Goal: Obtain resource: Download file/media

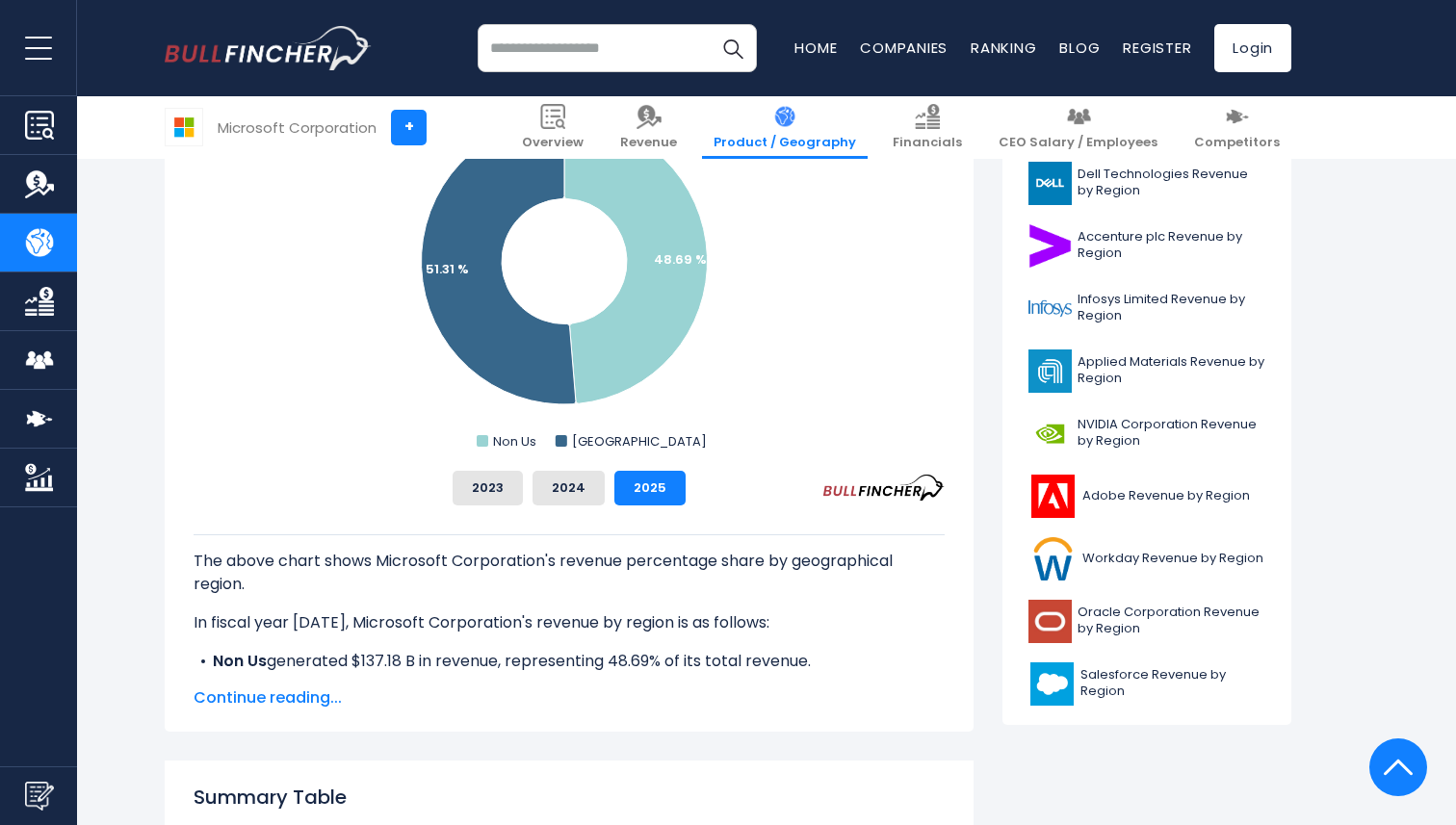
scroll to position [608, 0]
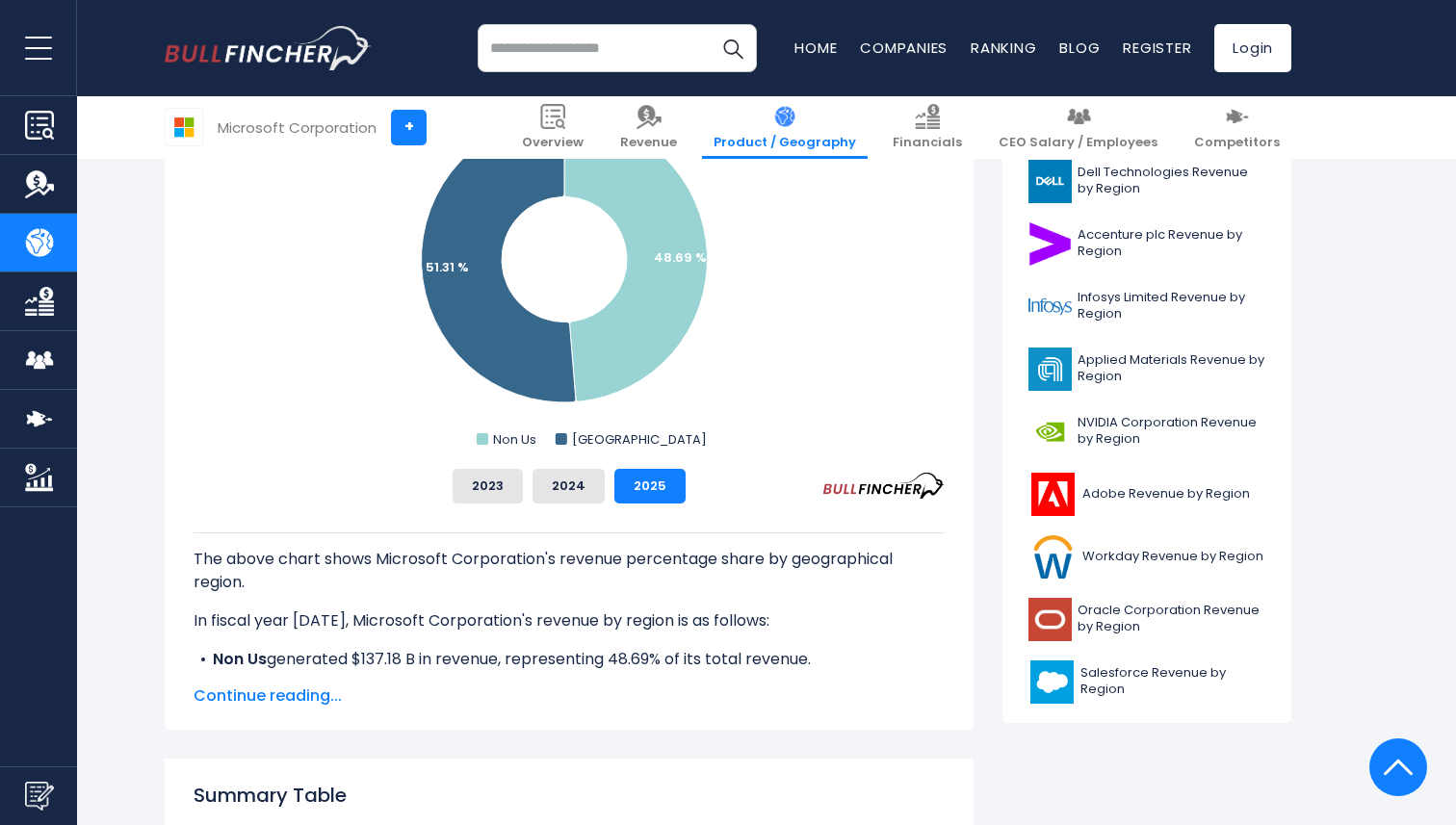
click at [268, 695] on span "Continue reading..." at bounding box center [569, 696] width 751 height 23
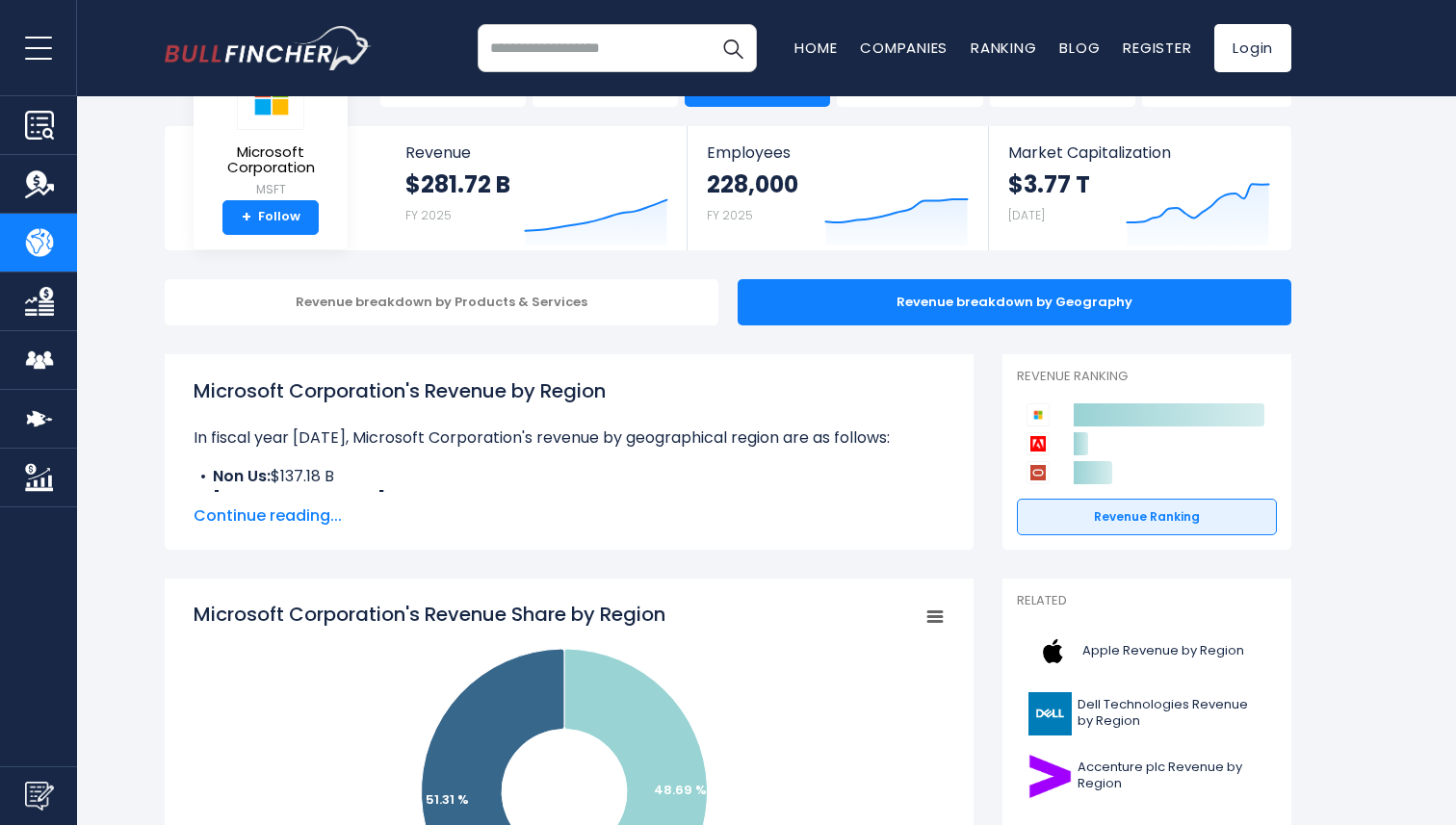
scroll to position [0, 0]
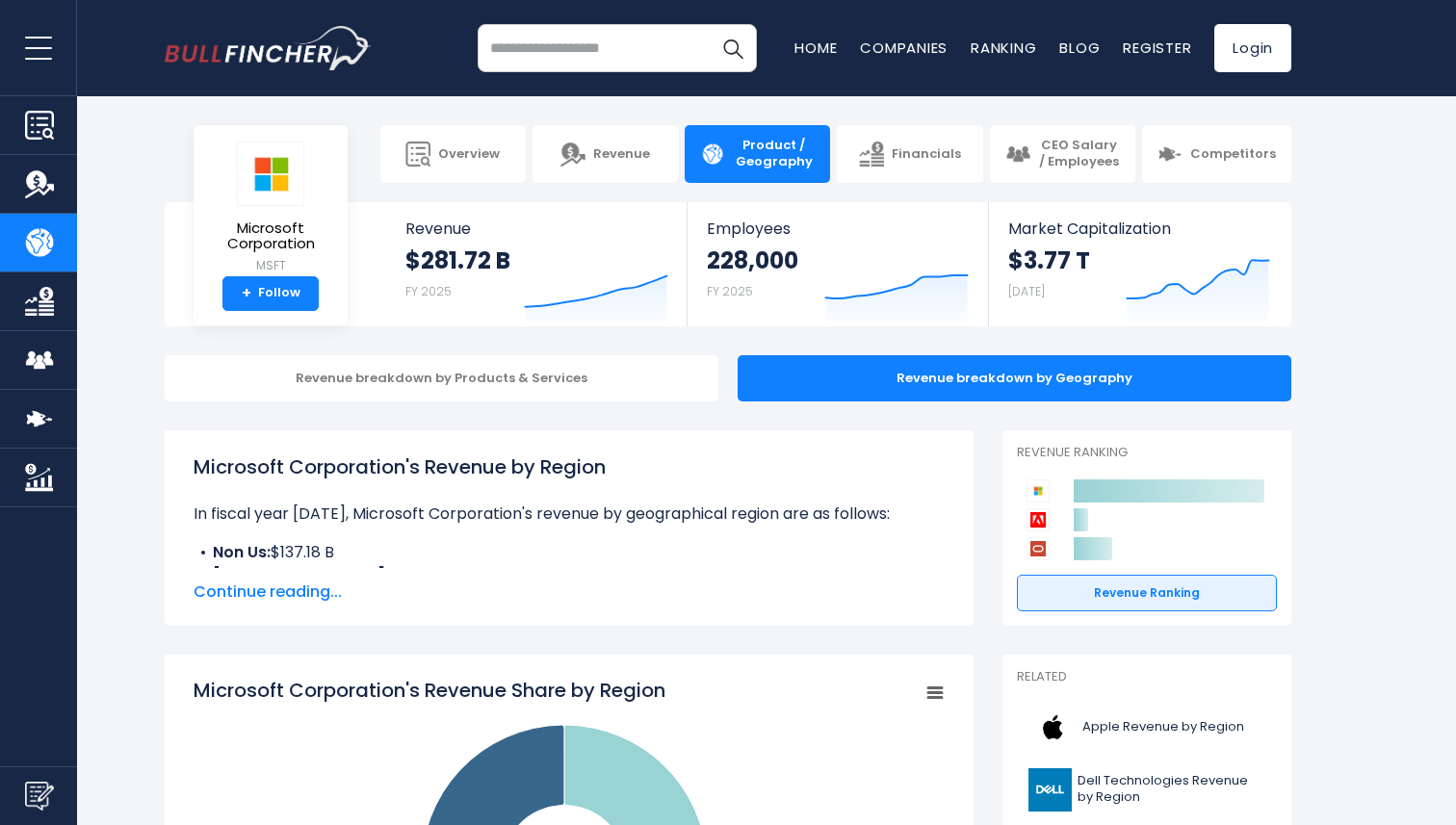
click at [330, 592] on span "Continue reading..." at bounding box center [569, 592] width 751 height 23
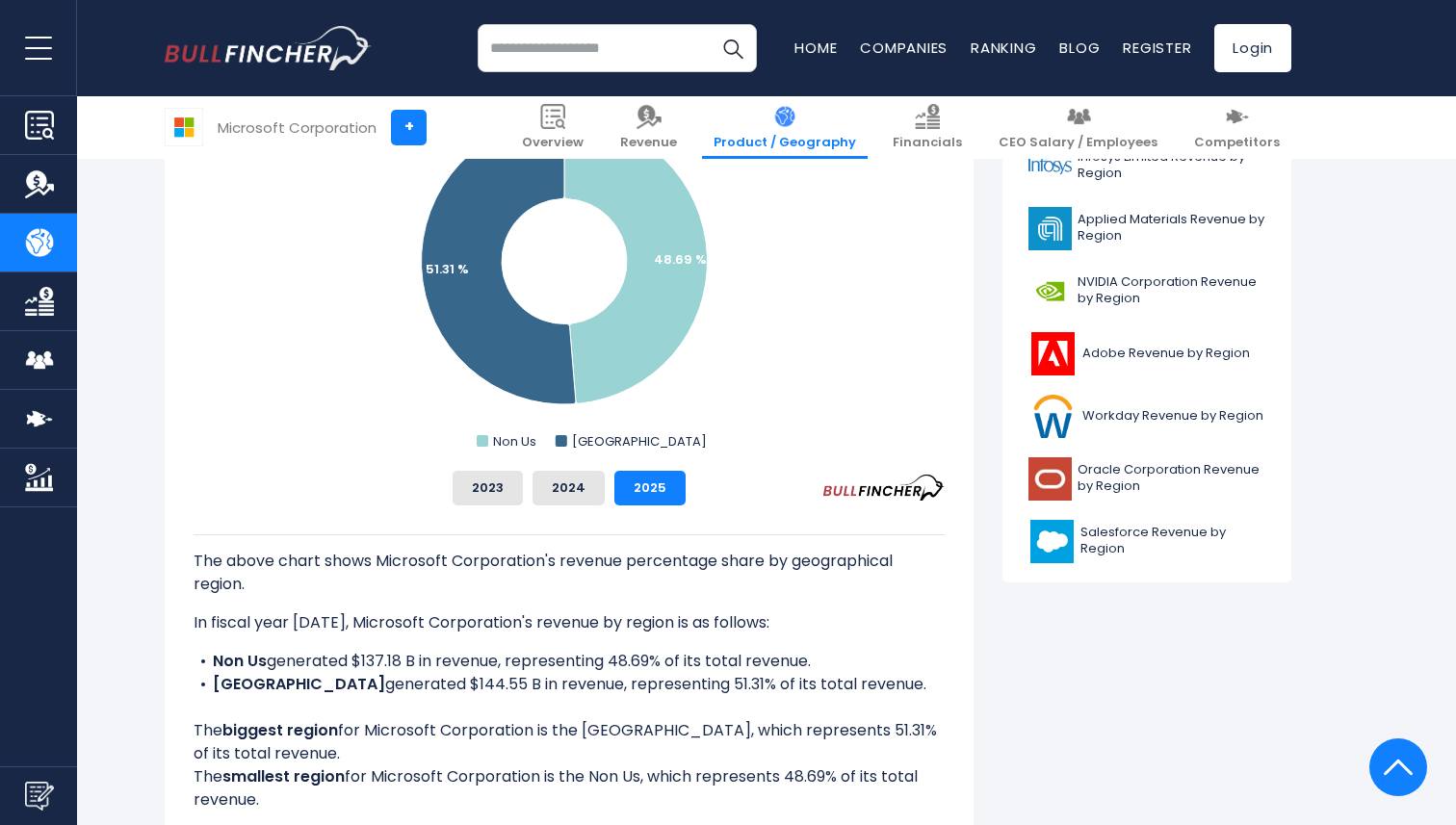
scroll to position [777, 0]
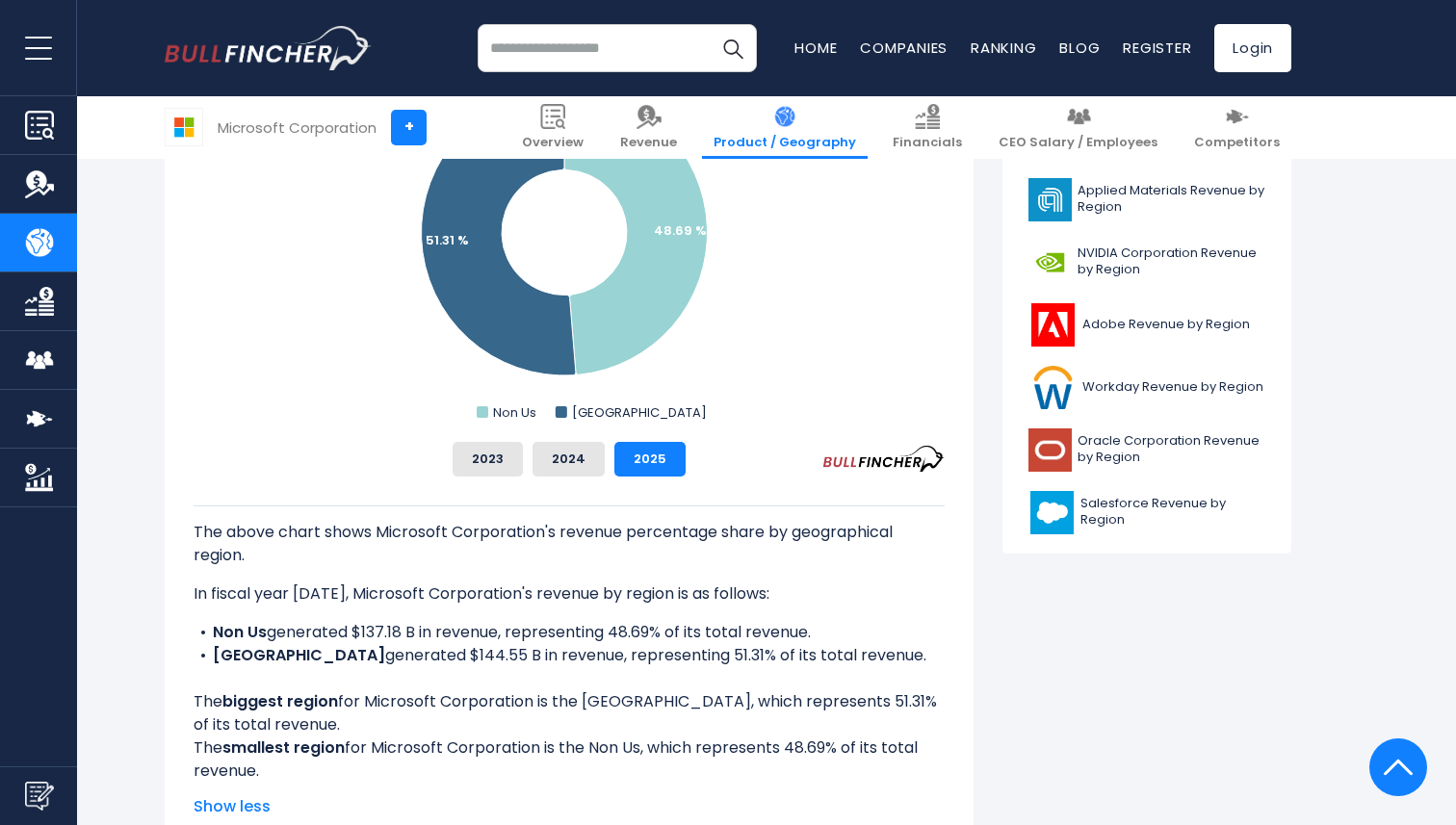
drag, startPoint x: 342, startPoint y: 770, endPoint x: 296, endPoint y: 765, distance: 46.3
click at [296, 765] on div "The above chart shows Microsoft Corporation's revenue percentage share by geogr…" at bounding box center [569, 643] width 751 height 277
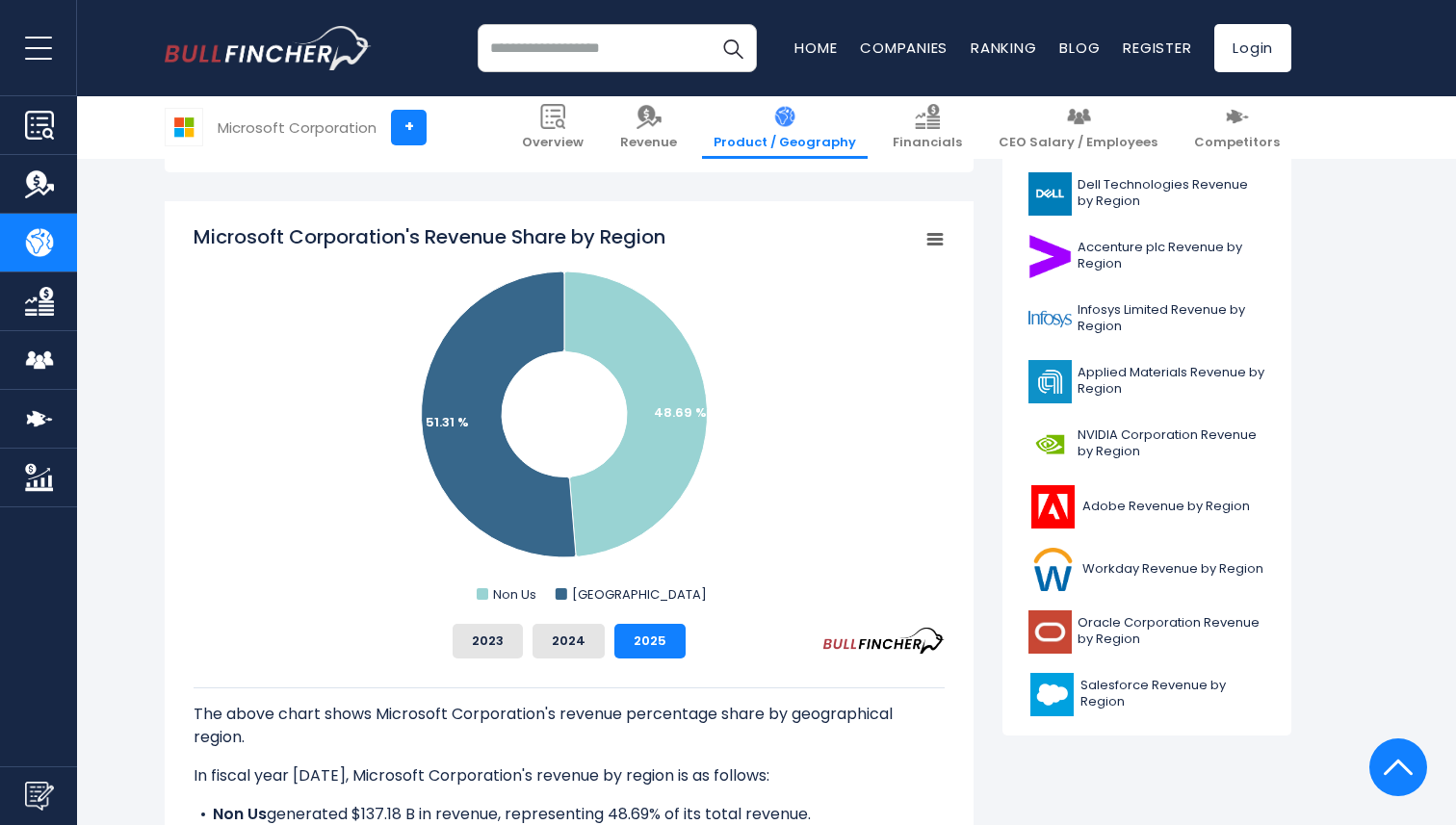
scroll to position [580, 0]
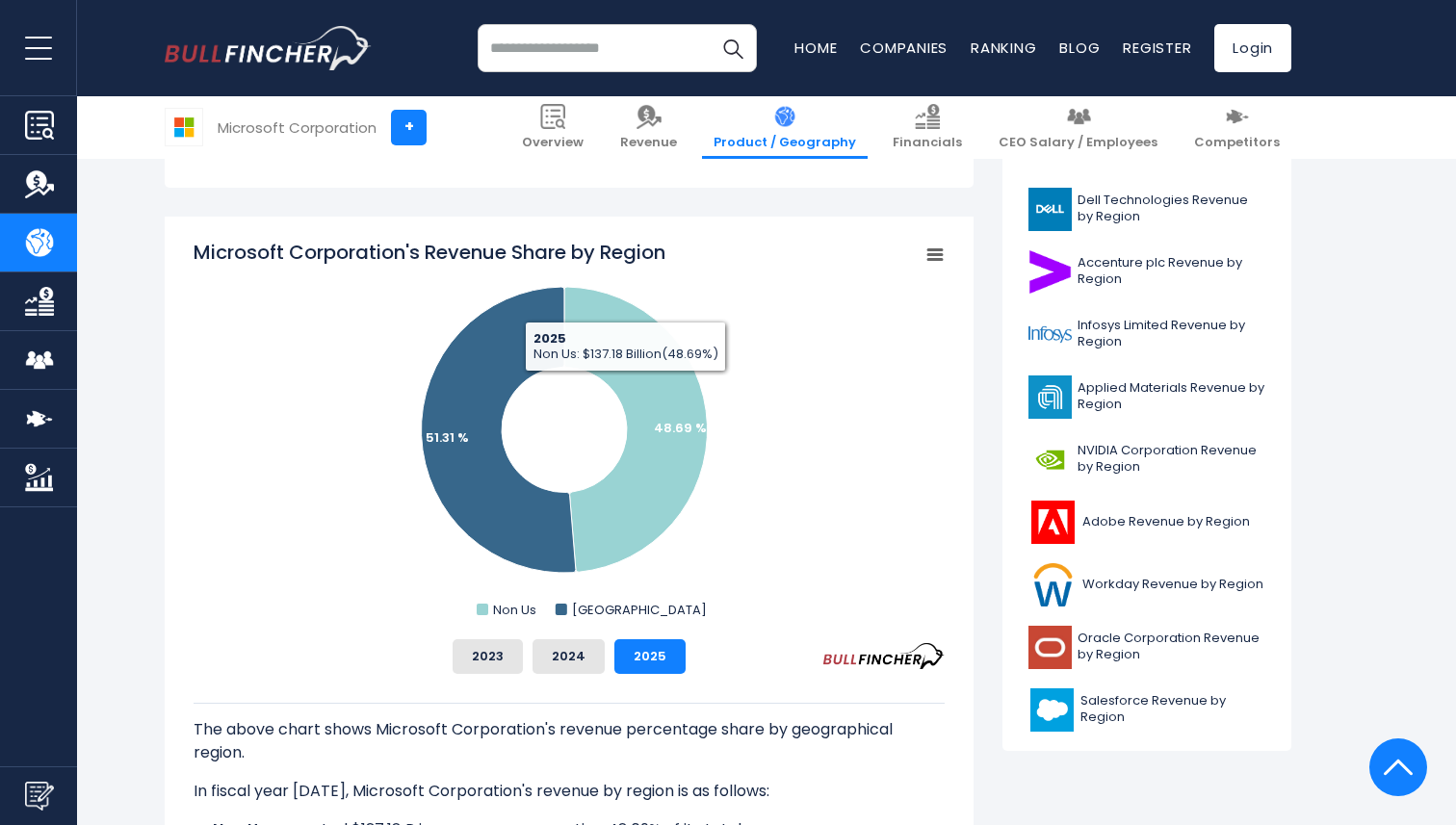
click at [933, 259] on icon "Microsoft Corporation's Revenue Share by Region" at bounding box center [935, 256] width 14 height 10
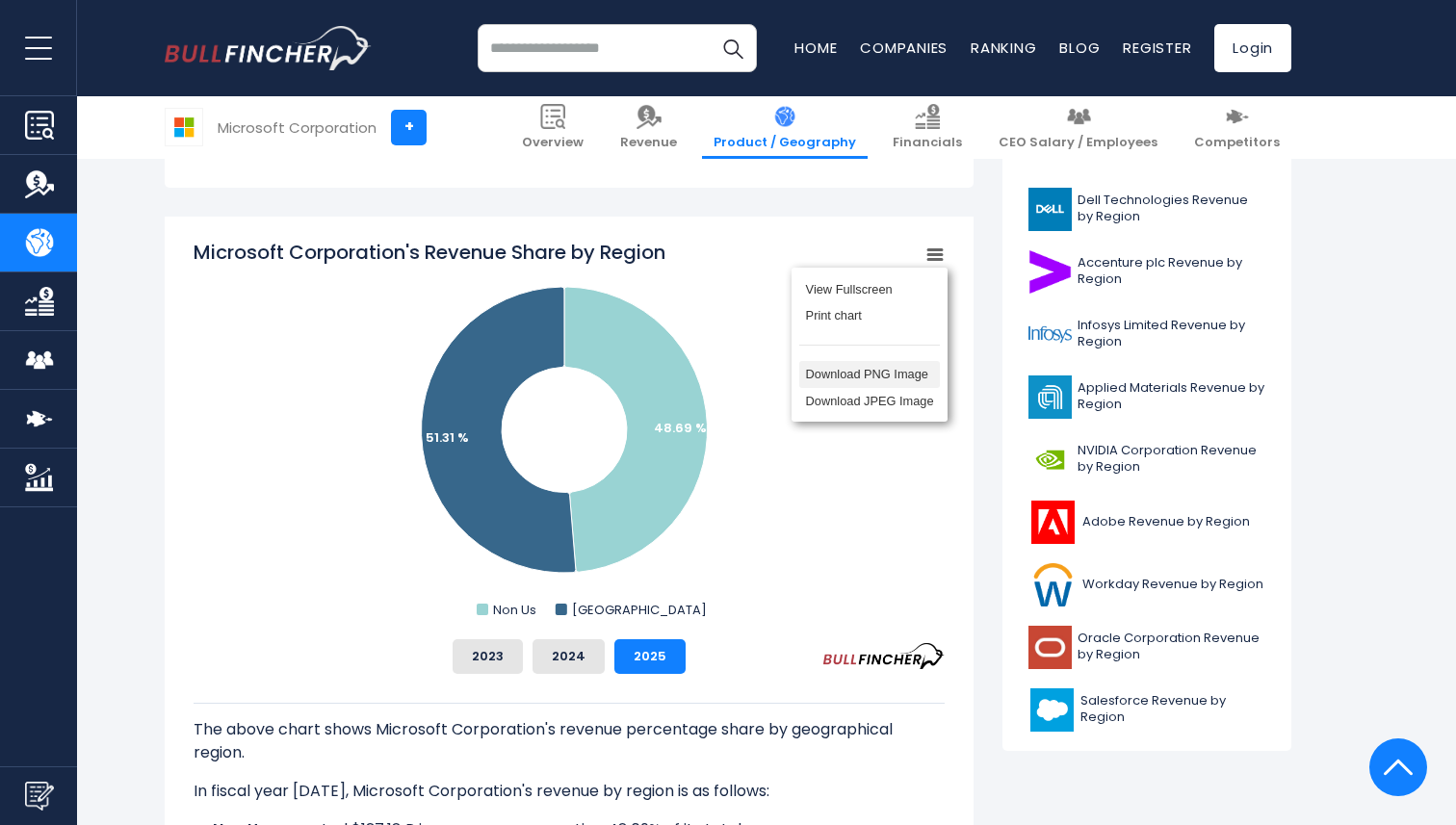
click at [906, 371] on li "Download PNG Image" at bounding box center [869, 375] width 141 height 27
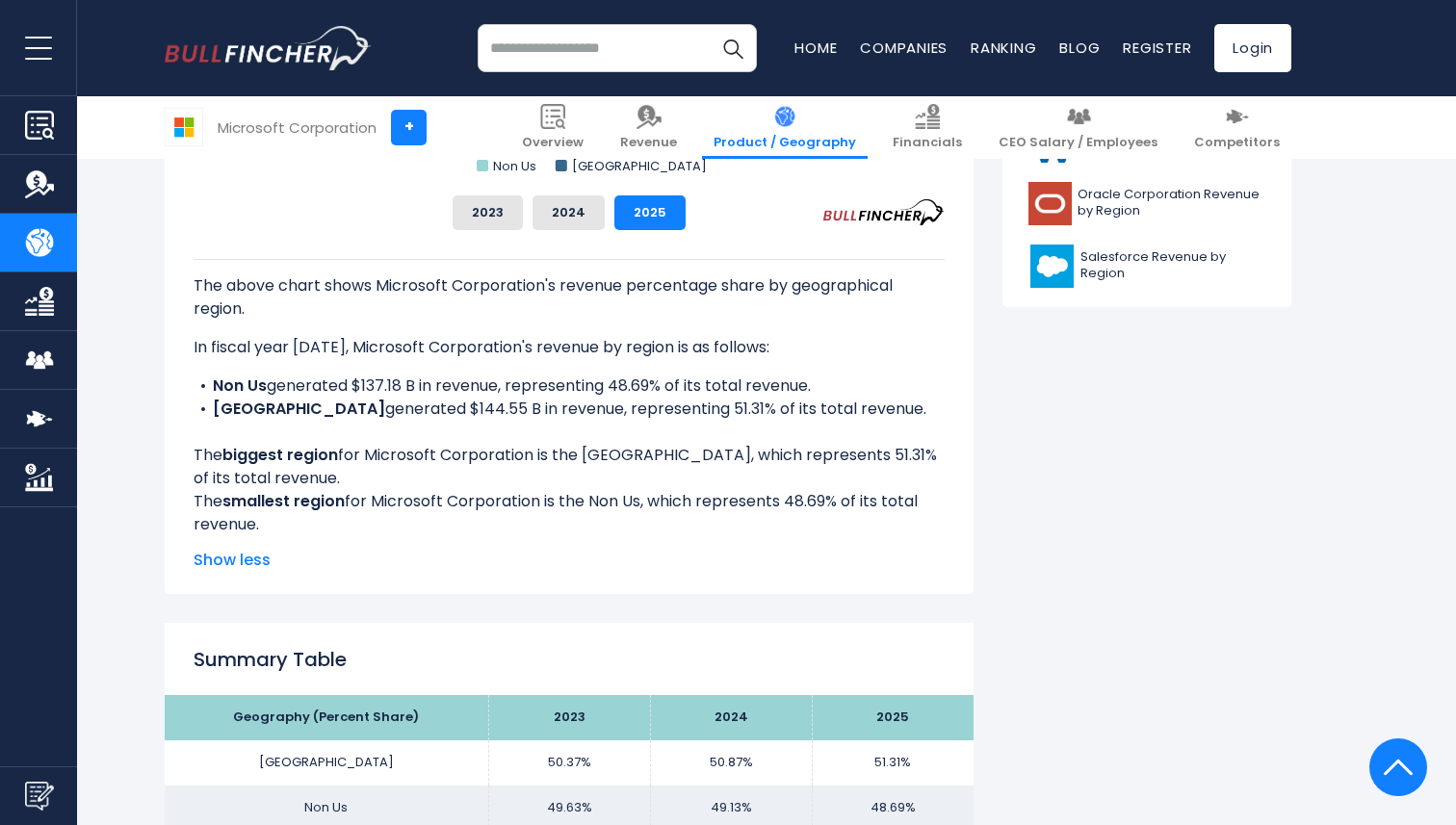
scroll to position [1015, 0]
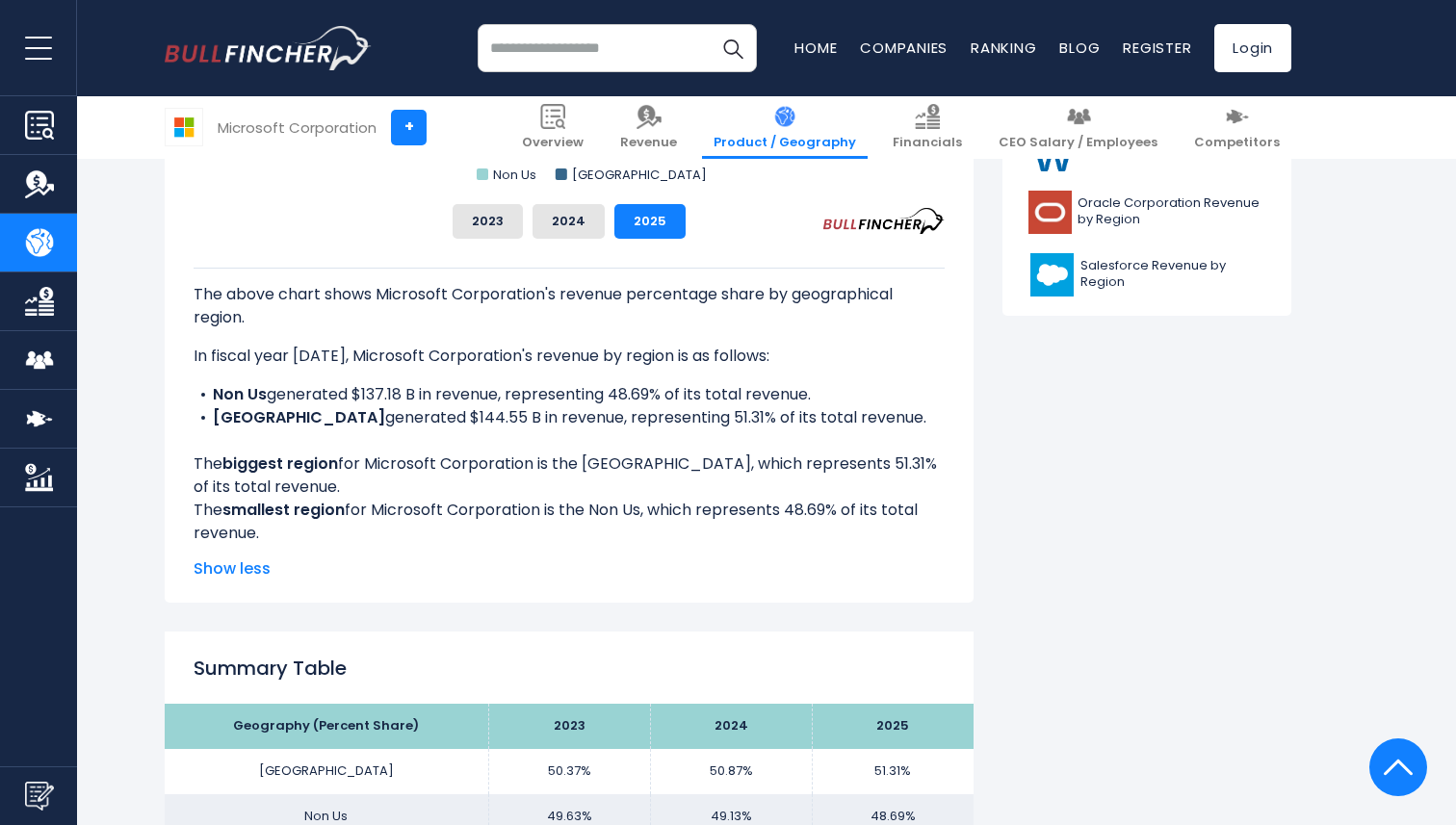
click at [191, 353] on div "Microsoft Corporation's Revenue Share by Region Created with Highcharts 12.1.2 …" at bounding box center [569, 191] width 809 height 821
drag, startPoint x: 210, startPoint y: 395, endPoint x: 372, endPoint y: 430, distance: 165.7
click at [372, 430] on div "The above chart shows Microsoft Corporation's revenue percentage share by geogr…" at bounding box center [569, 405] width 751 height 277
copy li
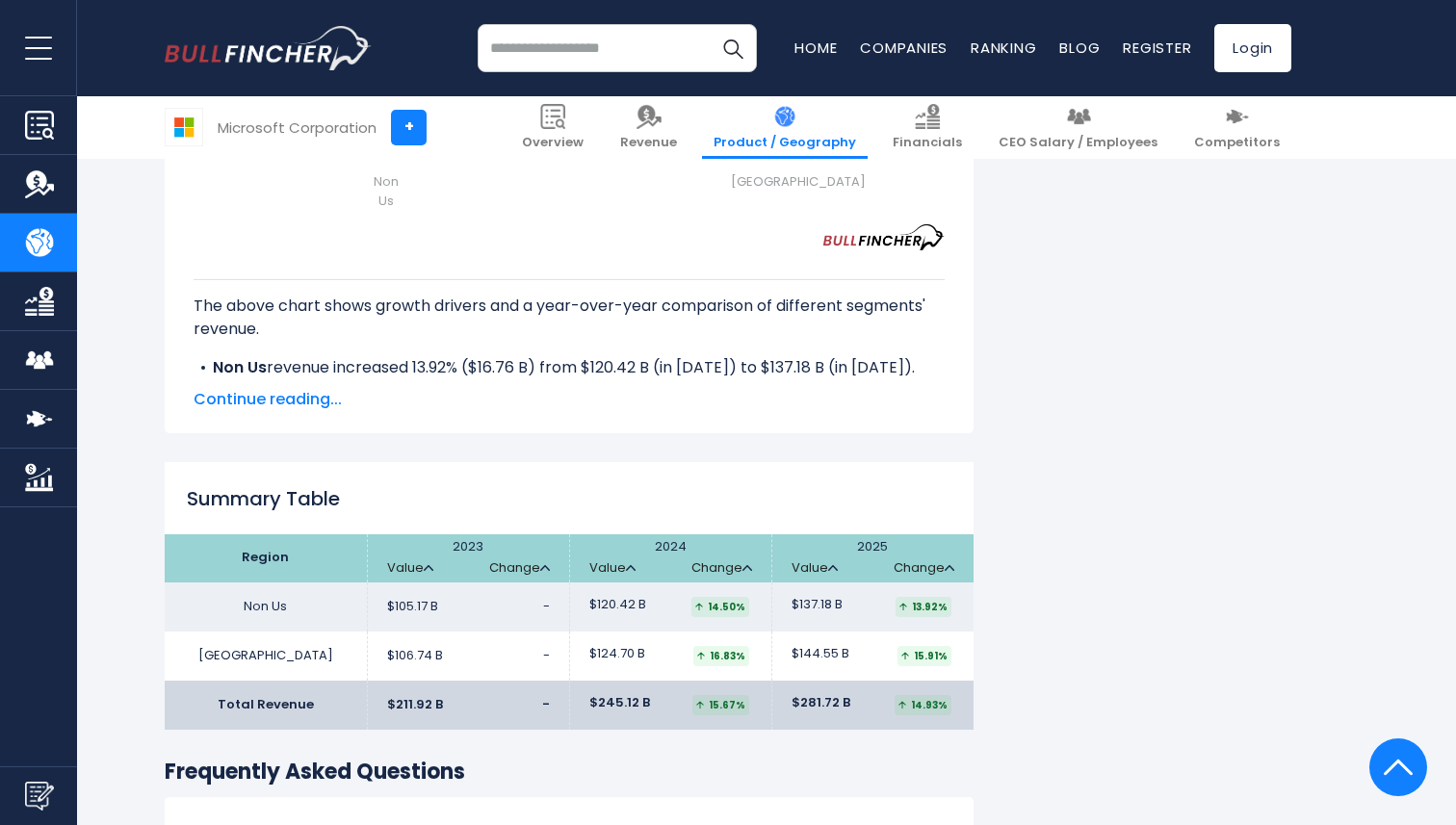
scroll to position [2878, 0]
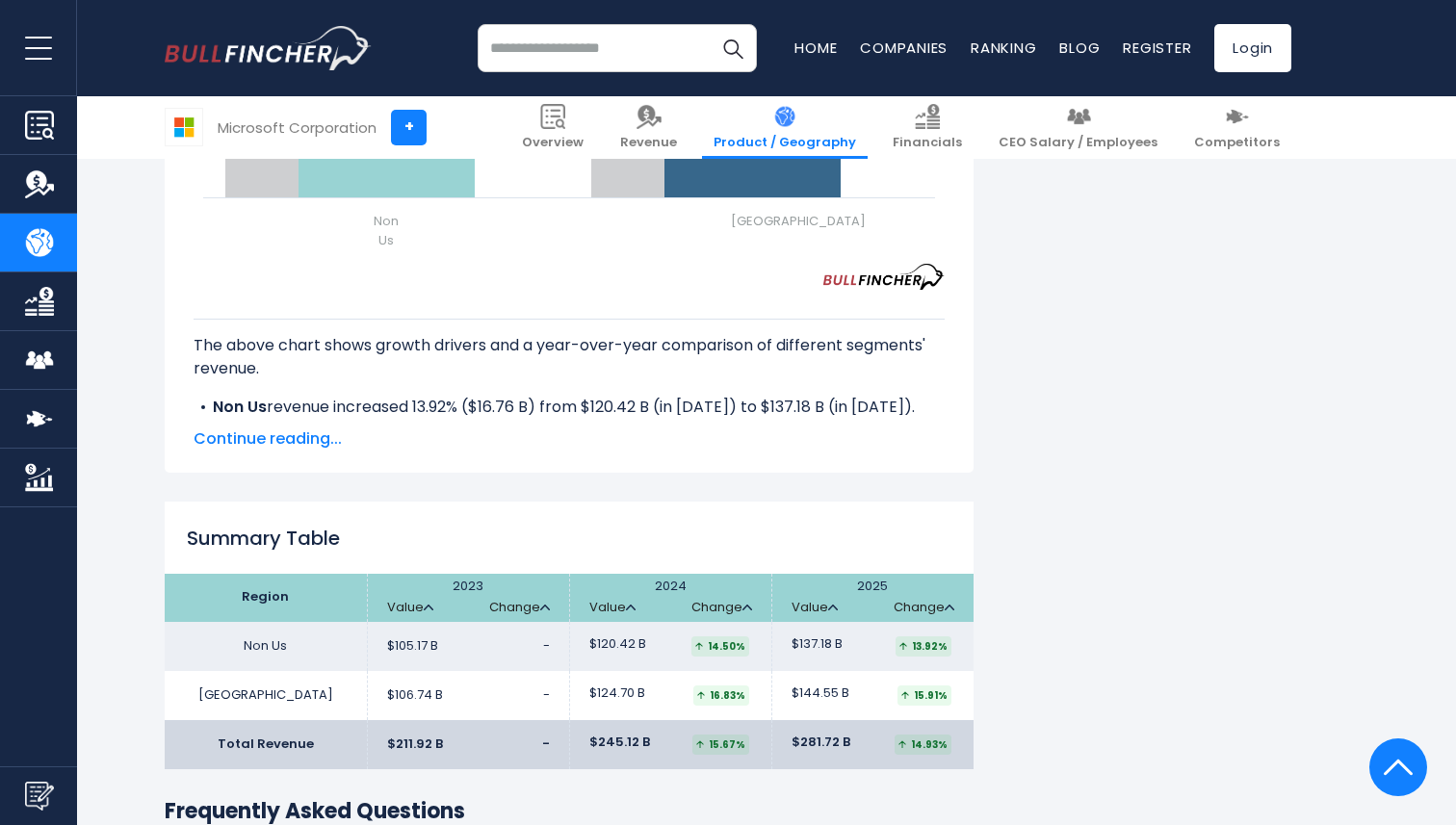
click at [306, 438] on span "Continue reading..." at bounding box center [569, 439] width 751 height 23
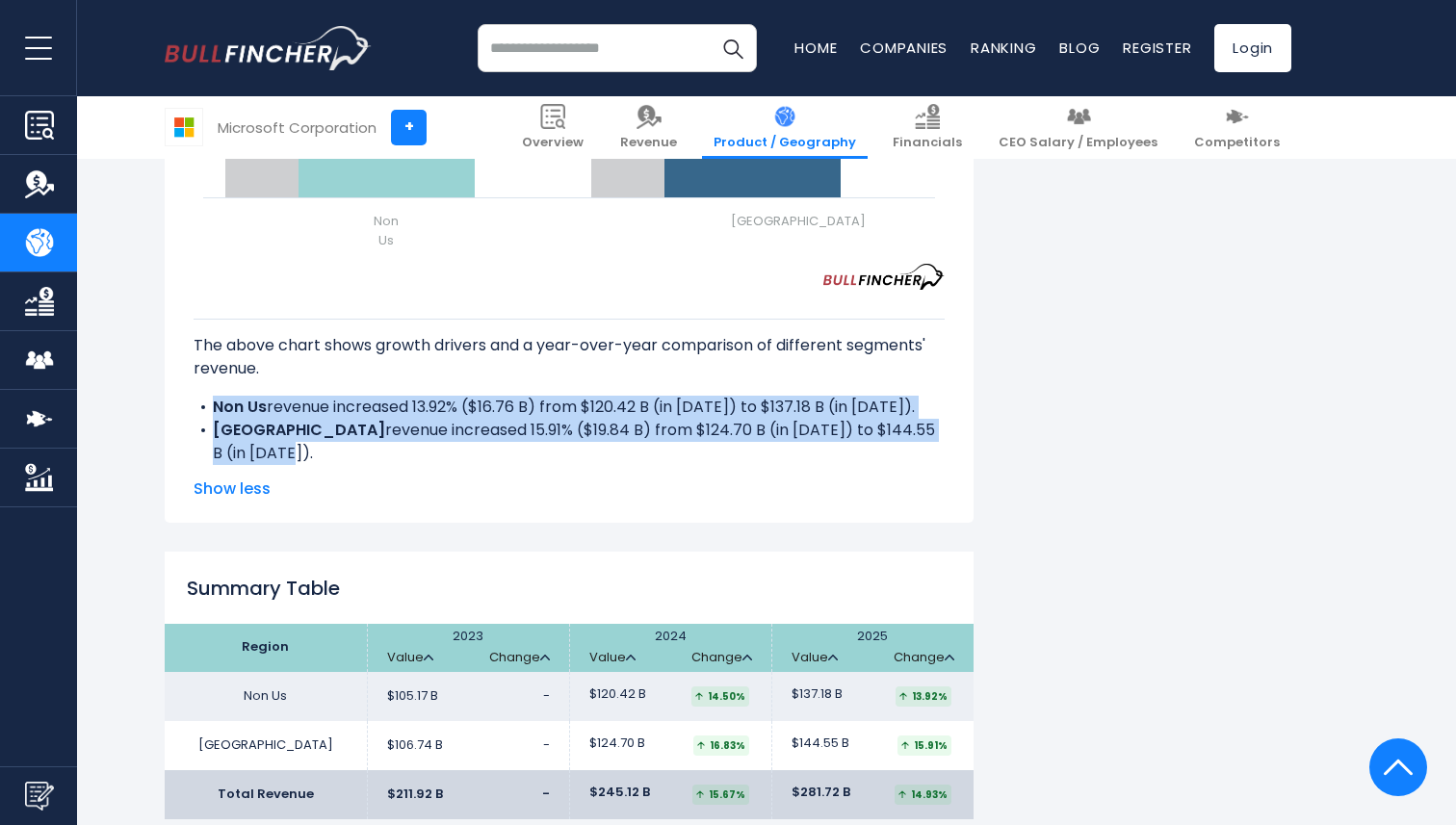
drag, startPoint x: 211, startPoint y: 399, endPoint x: 280, endPoint y: 452, distance: 87.0
click at [280, 452] on div "The above chart shows growth drivers and a year-over-year comparison of differe…" at bounding box center [569, 377] width 751 height 175
copy div "Non Us revenue increased 13.92% ($16.76 B) from $120.42 B (in [DATE]) to $137.1…"
